Goal: Task Accomplishment & Management: Complete application form

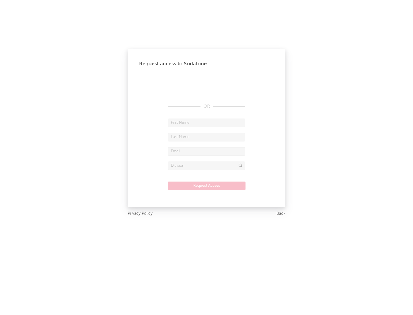
click at [206, 123] on input "text" at bounding box center [206, 123] width 77 height 9
type input "[PERSON_NAME]"
click at [206, 137] on input "text" at bounding box center [206, 137] width 77 height 9
type input "[PERSON_NAME]"
click at [206, 151] on input "text" at bounding box center [206, 151] width 77 height 9
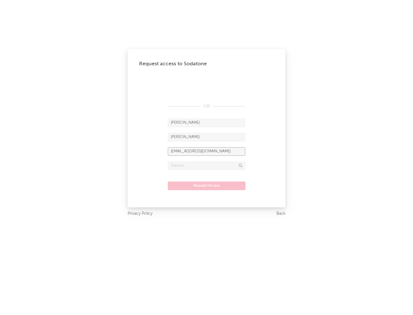
type input "[EMAIL_ADDRESS][DOMAIN_NAME]"
click at [206, 166] on input "text" at bounding box center [206, 166] width 77 height 9
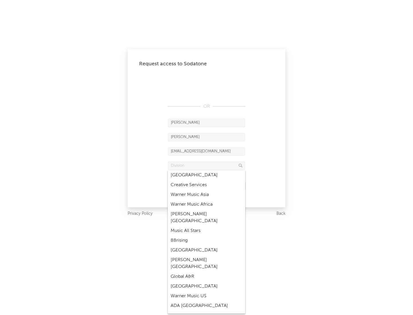
click at [206, 226] on div "Music All Stars" at bounding box center [206, 231] width 77 height 10
type input "Music All Stars"
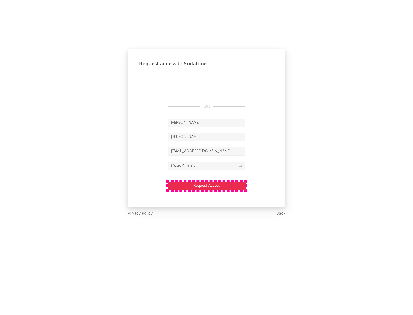
click at [206, 186] on button "Request Access" at bounding box center [207, 186] width 78 height 9
